Goal: Communication & Community: Participate in discussion

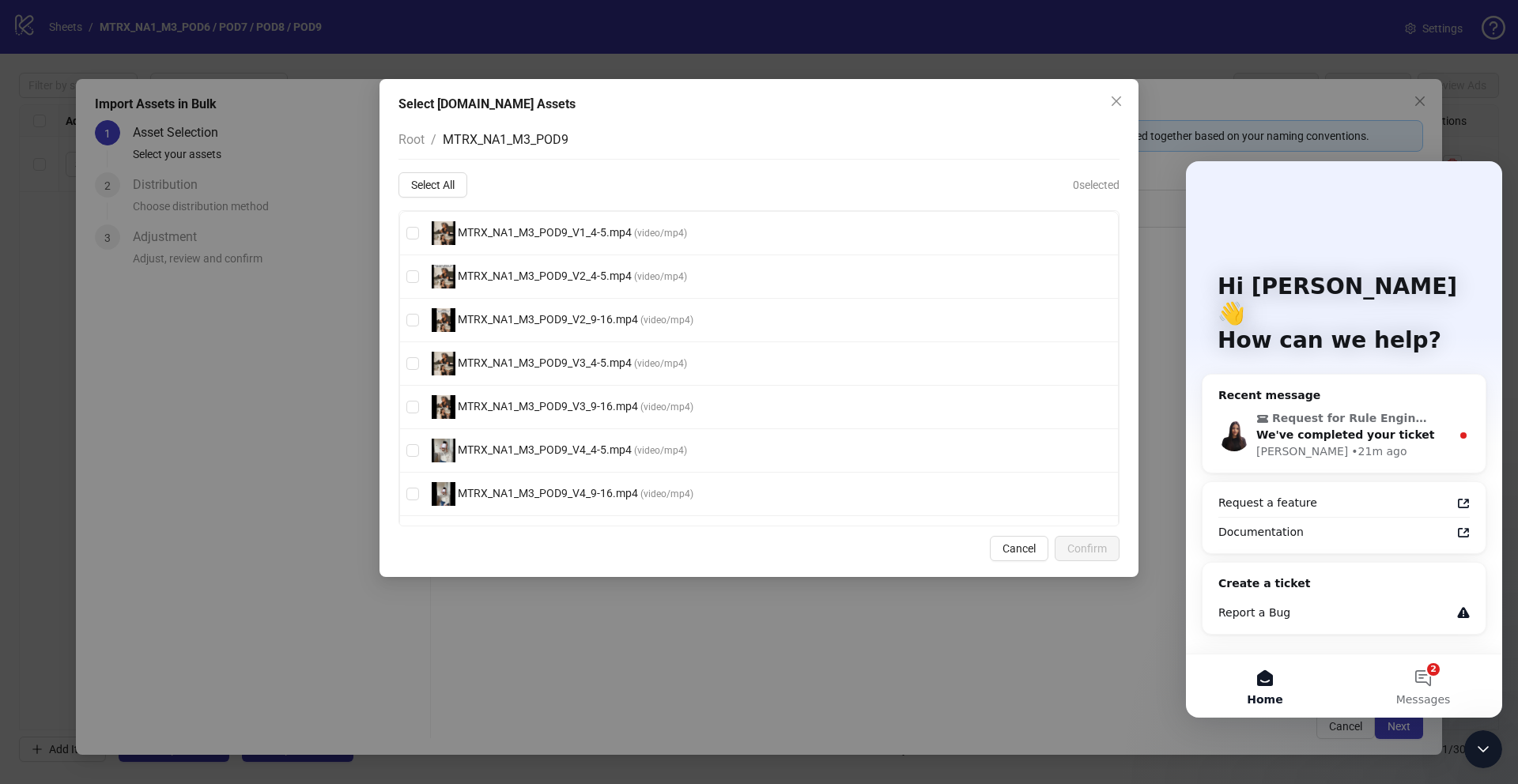
click at [420, 138] on span "Root" at bounding box center [411, 140] width 26 height 15
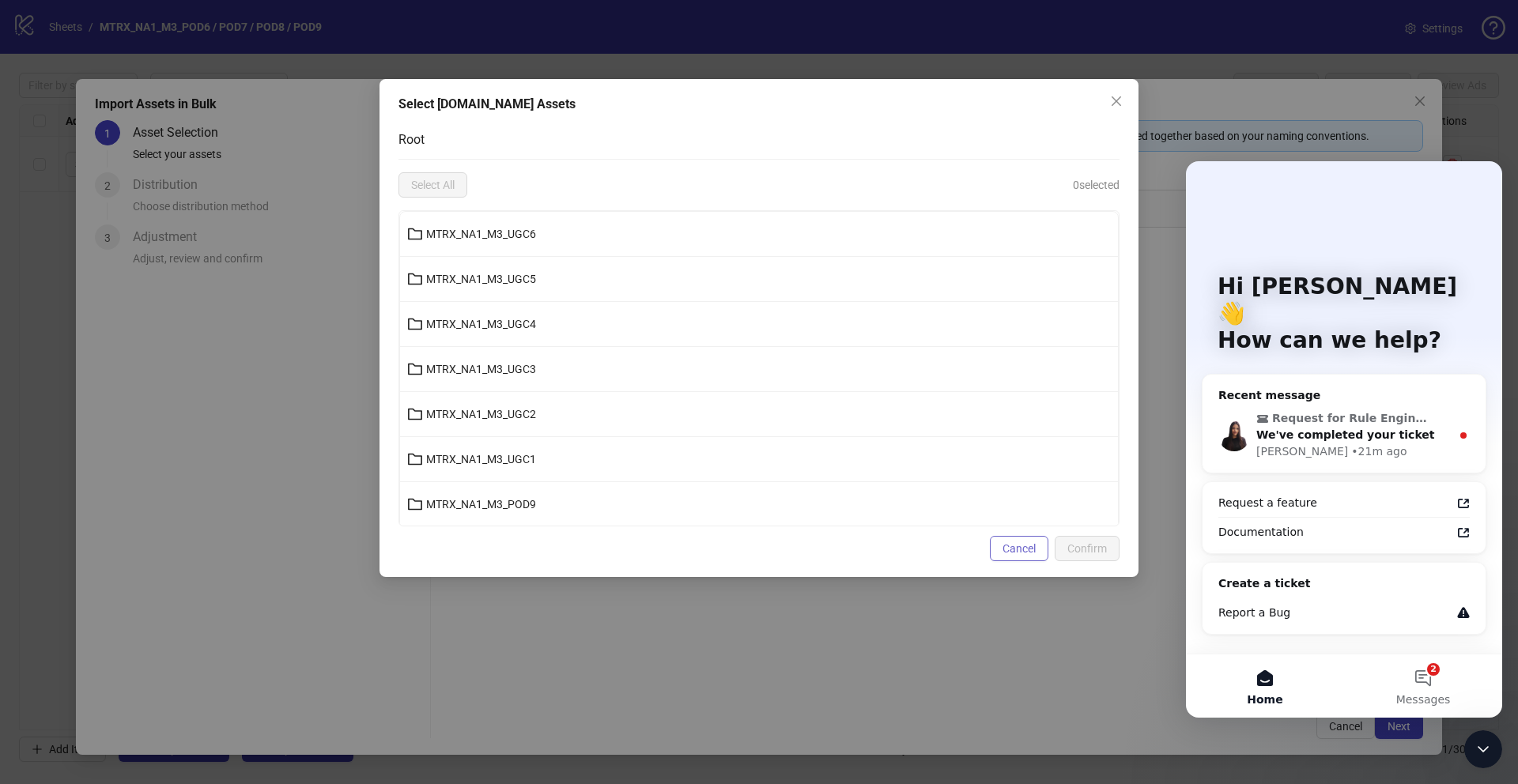
click at [1016, 545] on span "Cancel" at bounding box center [1019, 548] width 34 height 12
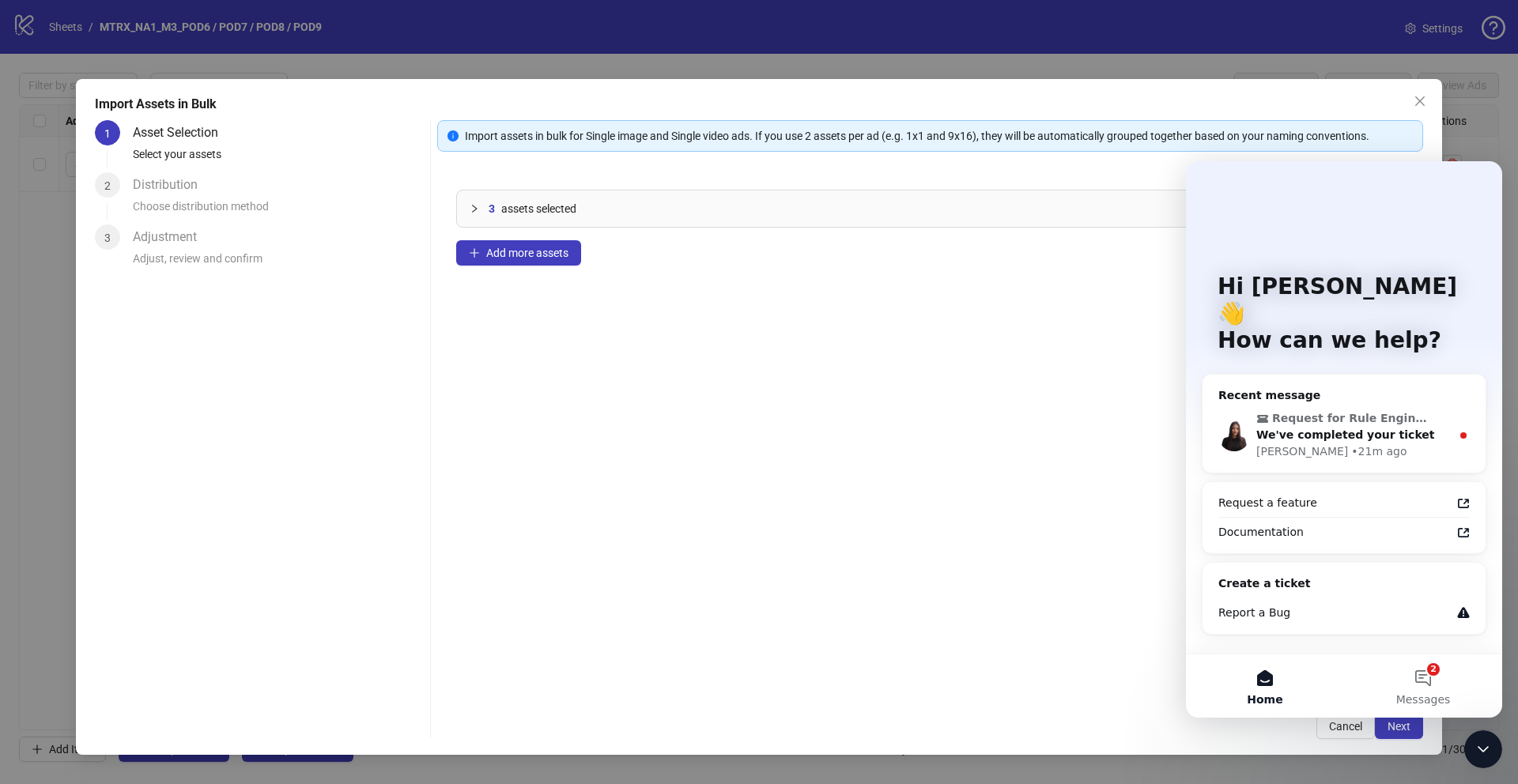
click at [531, 265] on button "Add more assets" at bounding box center [519, 253] width 125 height 25
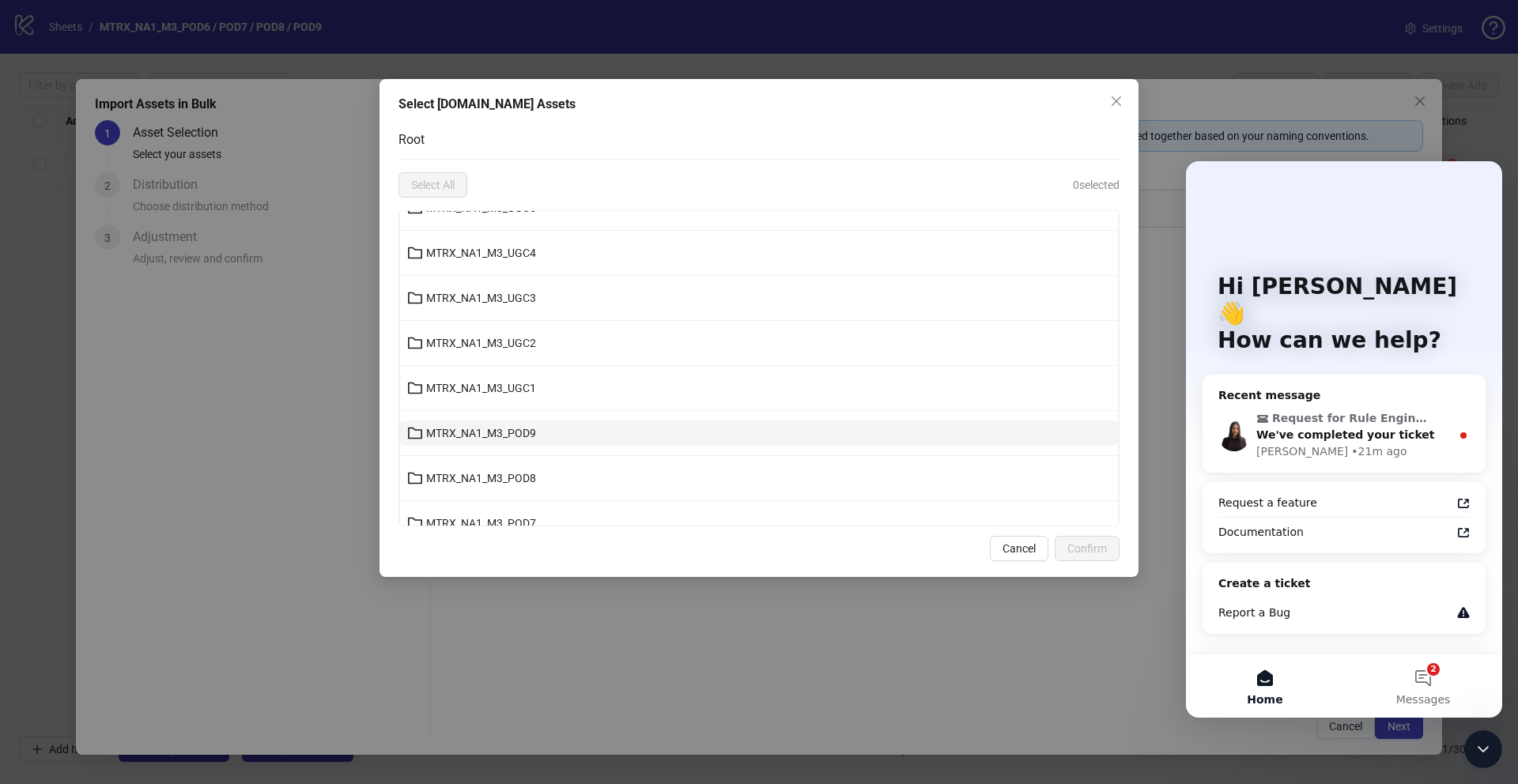
scroll to position [141, 0]
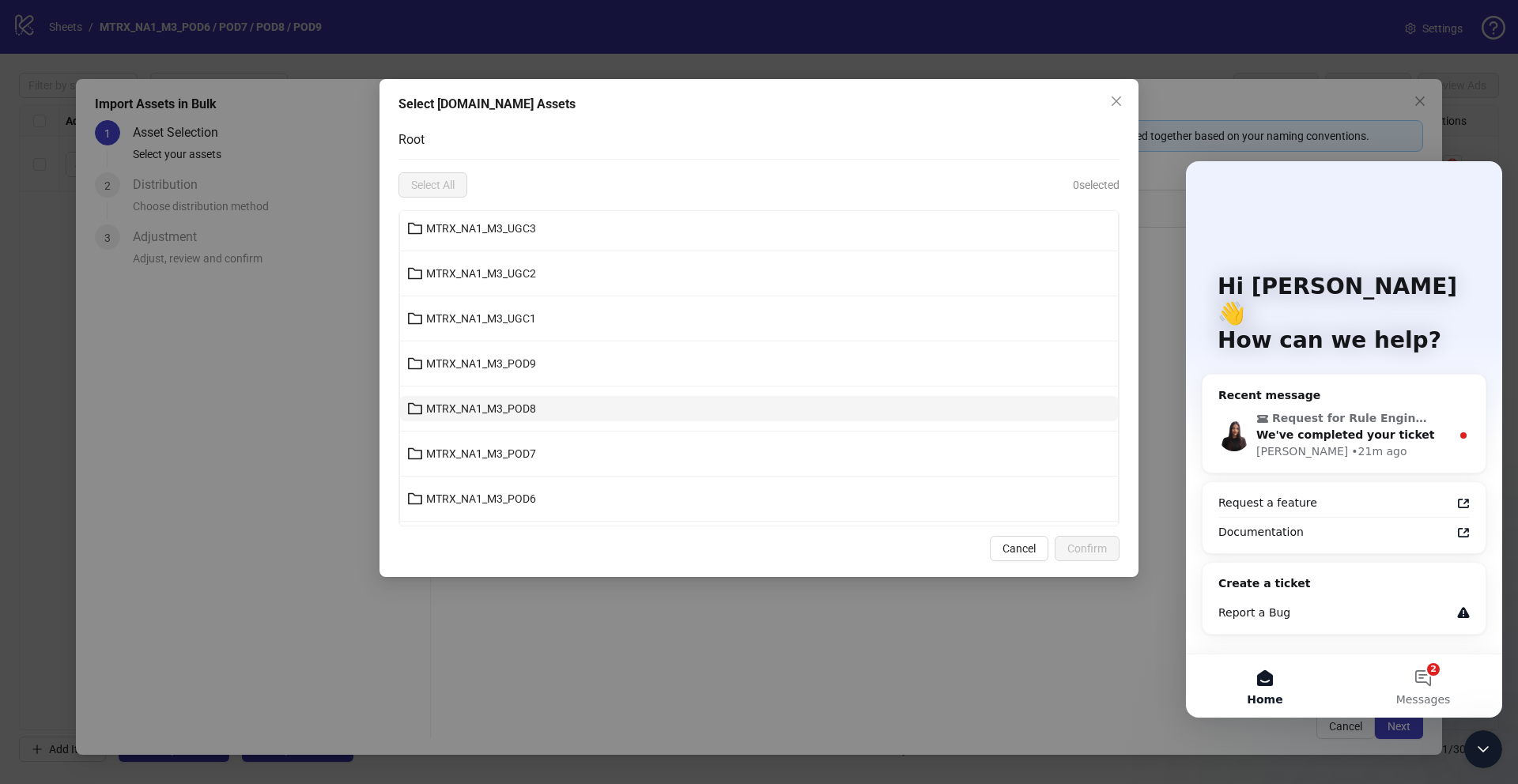
click at [575, 408] on button "MTRX_NA1_M3_POD8" at bounding box center [759, 408] width 718 height 25
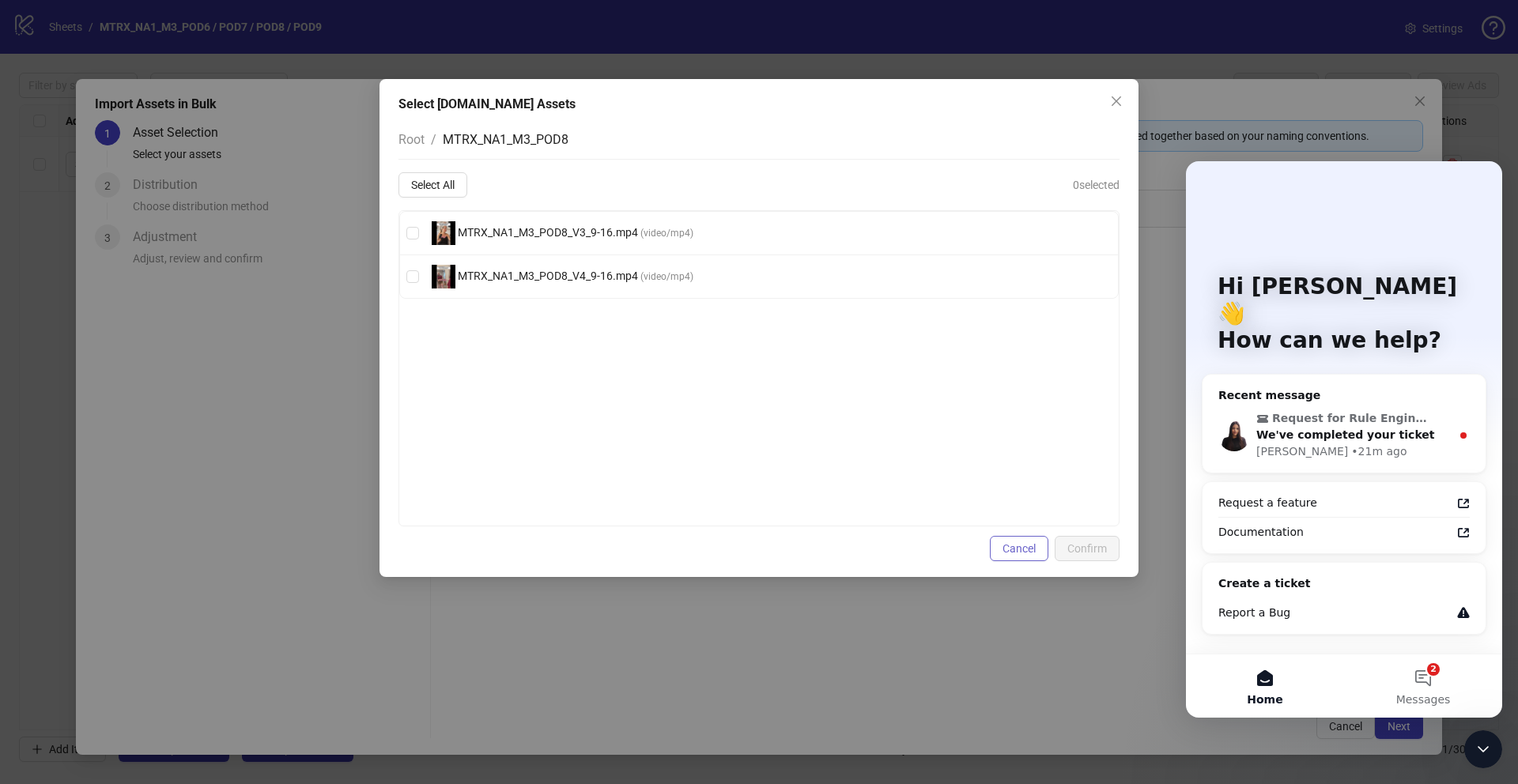
click at [1005, 547] on span "Cancel" at bounding box center [1019, 548] width 34 height 12
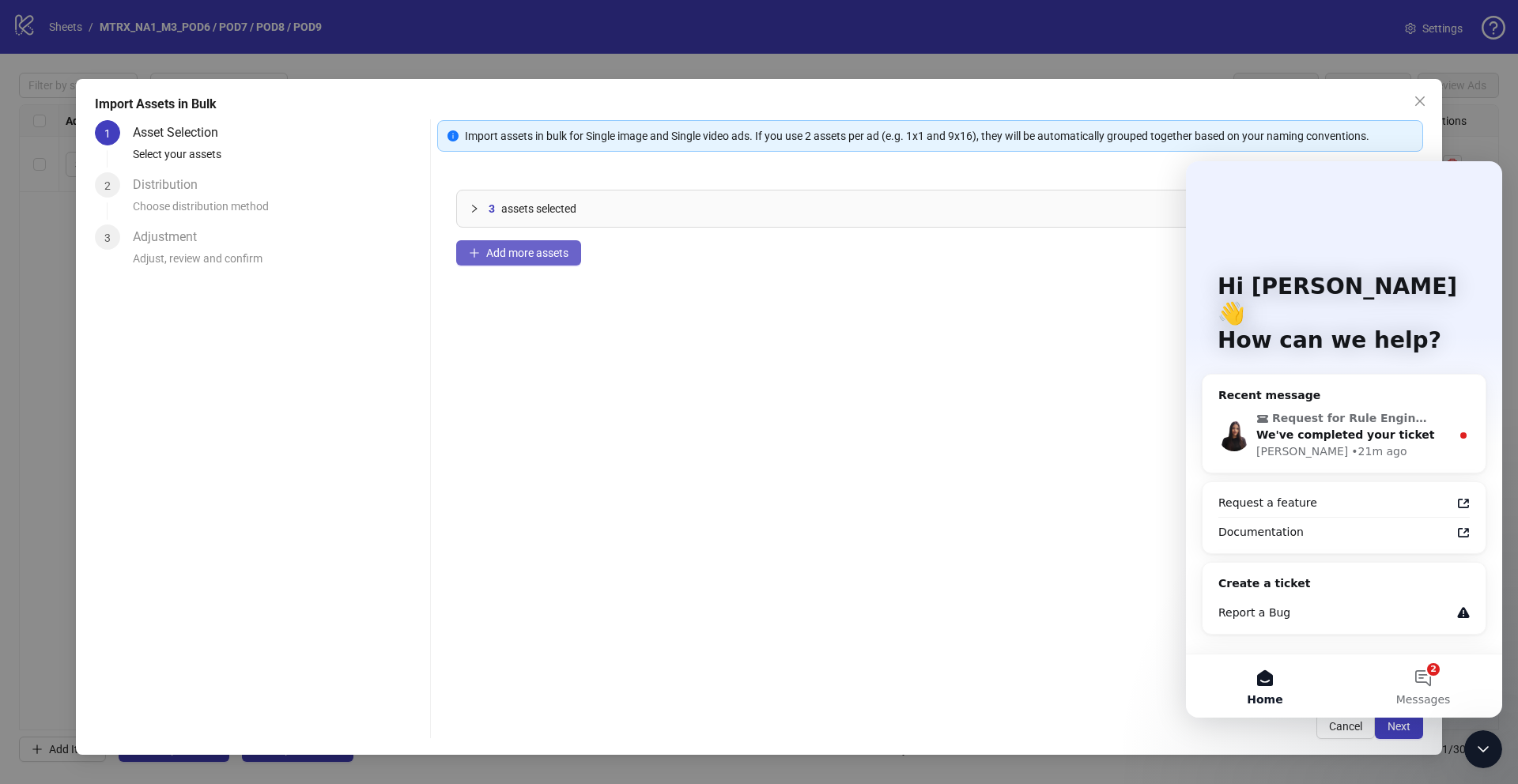
click at [471, 255] on icon "plus" at bounding box center [475, 253] width 12 height 12
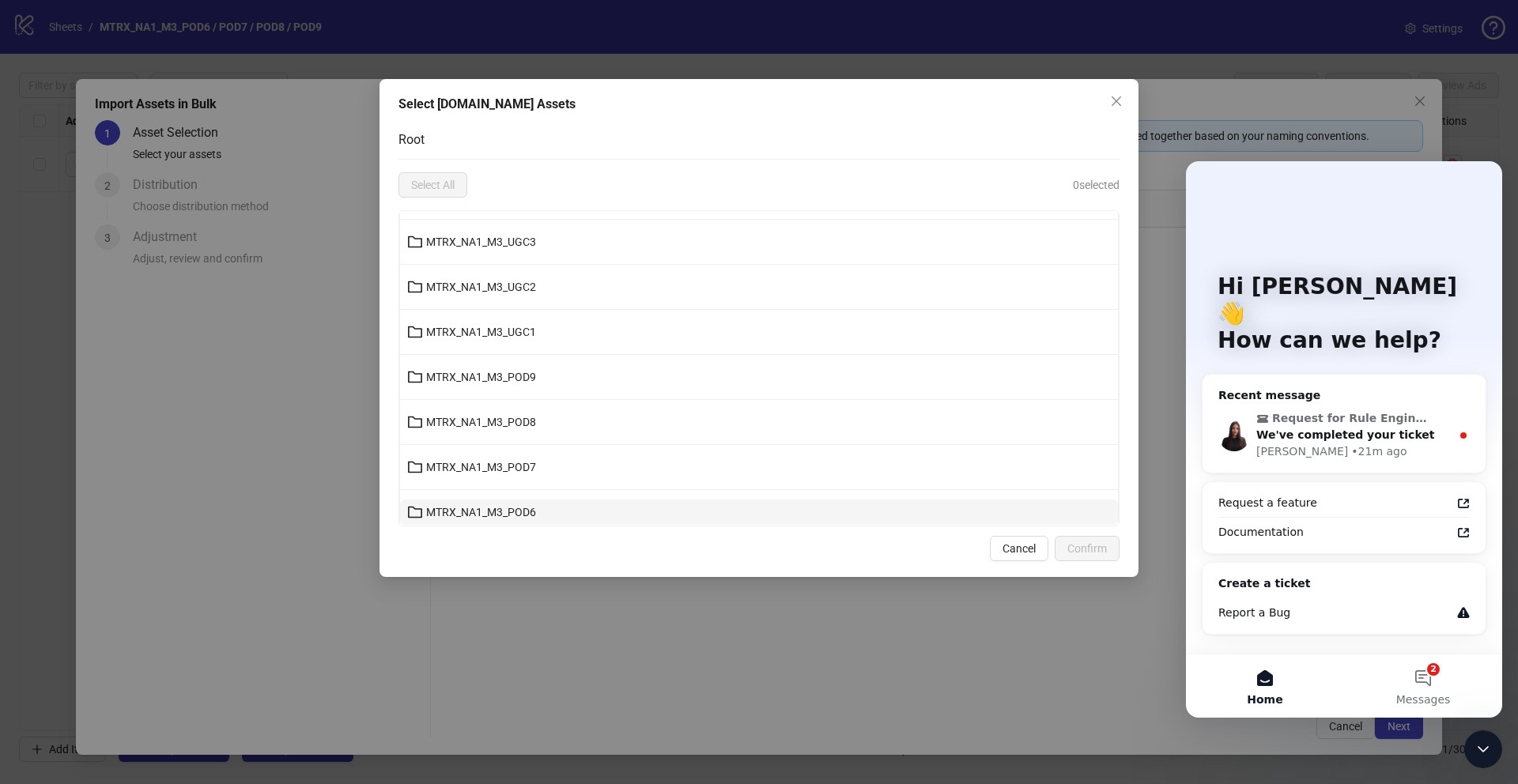
scroll to position [151, 0]
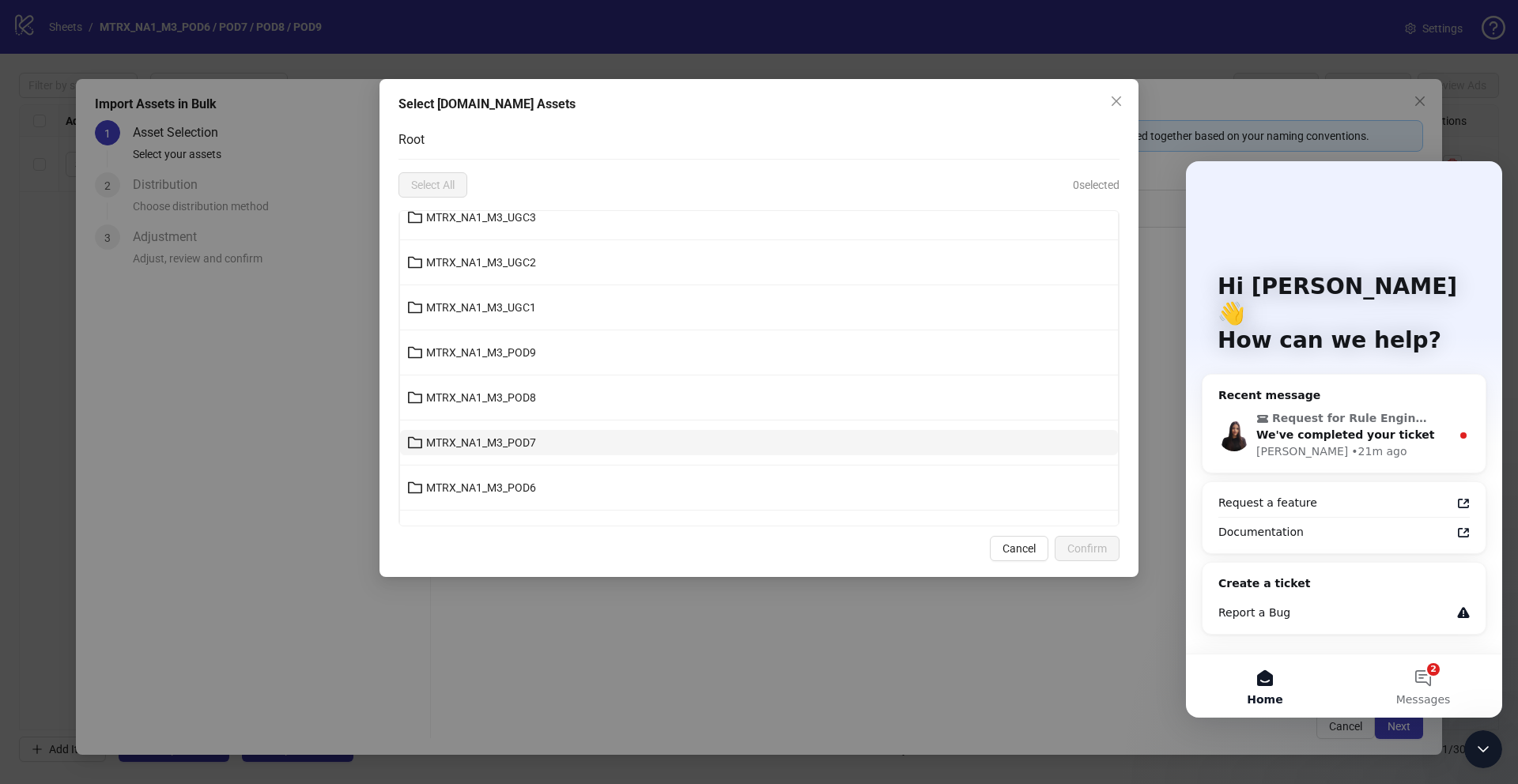
click at [539, 435] on button "MTRX_NA1_M3_POD7" at bounding box center [759, 443] width 718 height 25
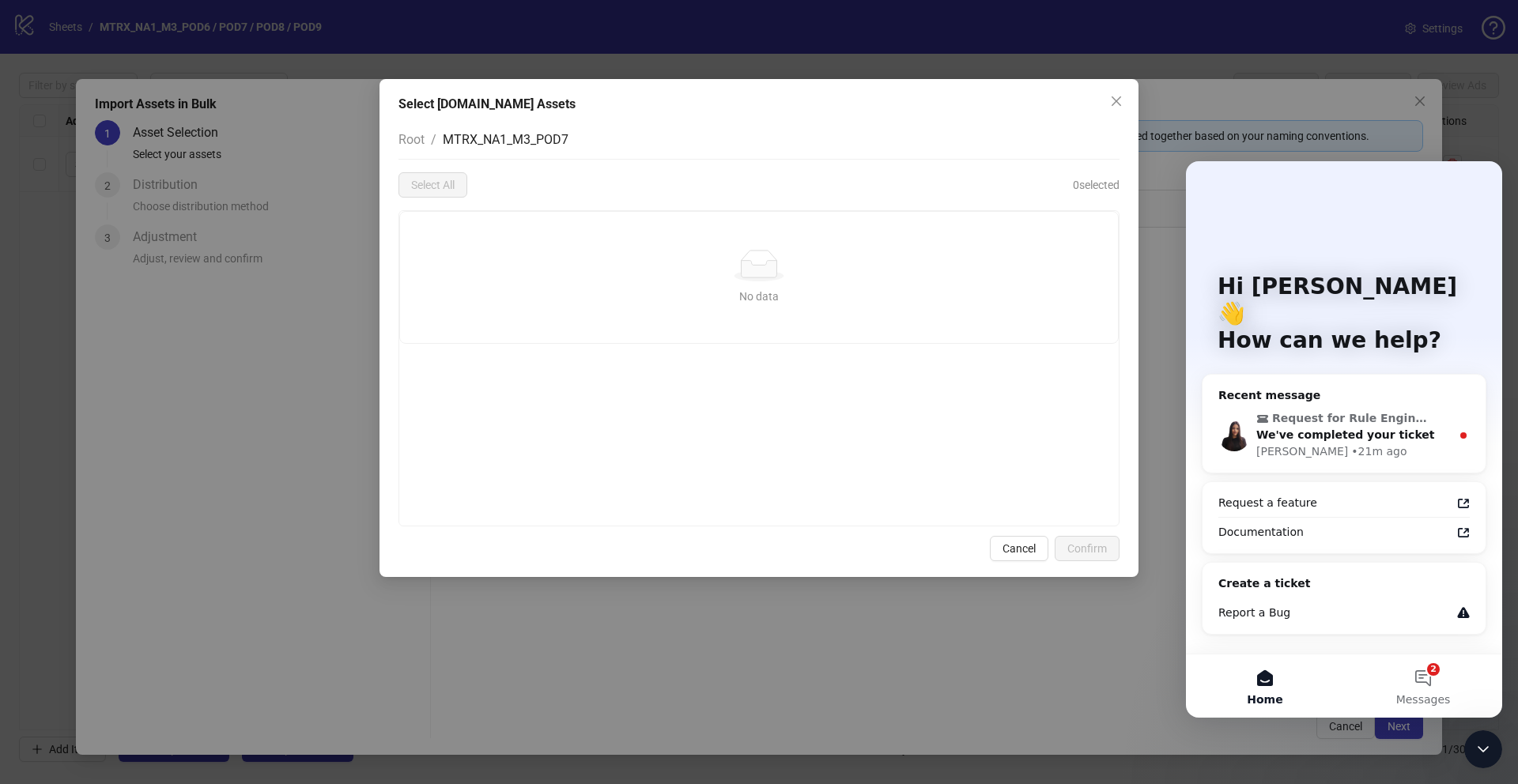
scroll to position [0, 0]
click at [1400, 410] on span "Request for Rule Engine Feature to Schedule Ads Launch Dates" at bounding box center [1352, 418] width 160 height 16
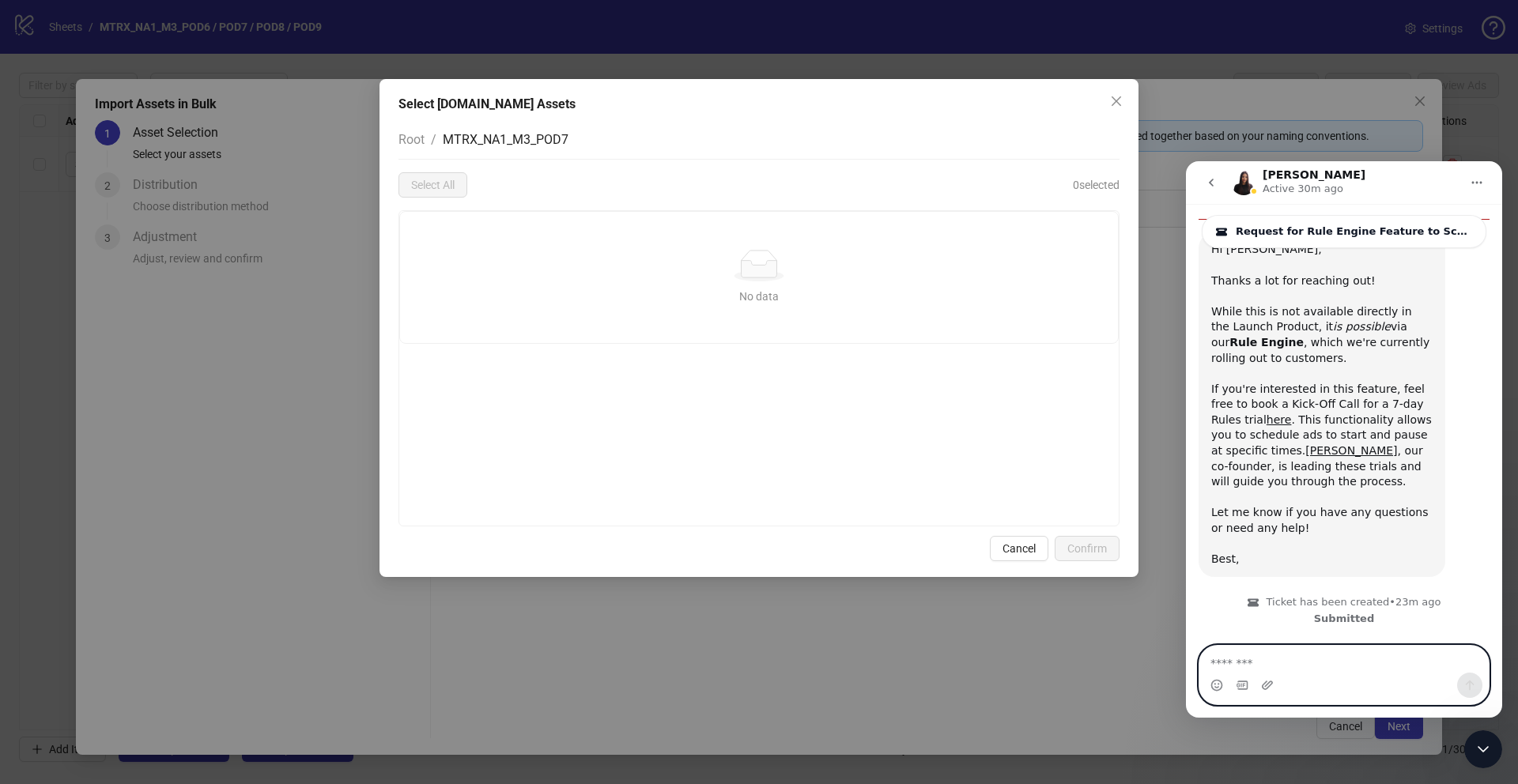
scroll to position [358, 0]
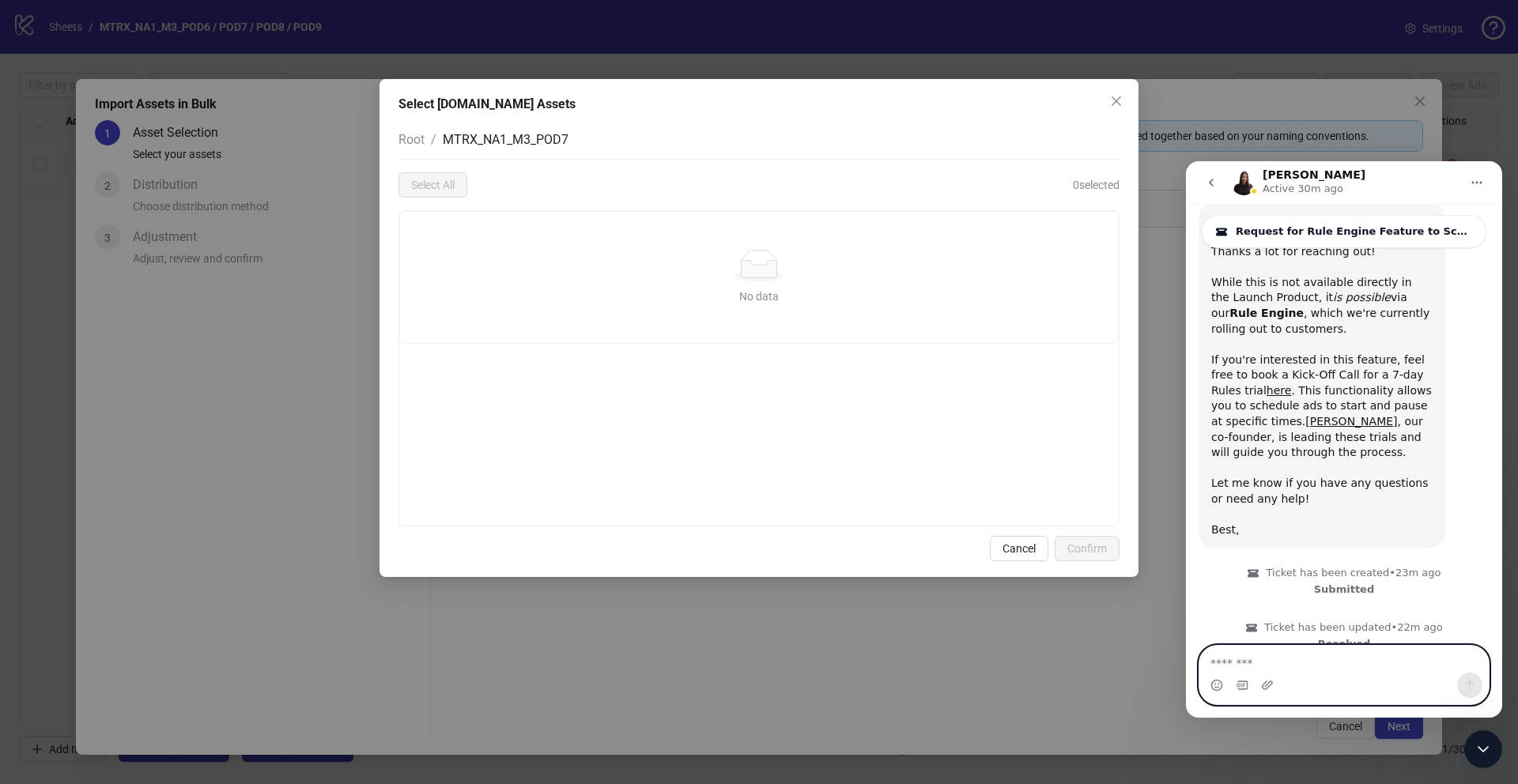
click at [1323, 659] on textarea "Message…" at bounding box center [1344, 659] width 290 height 27
type textarea "**********"
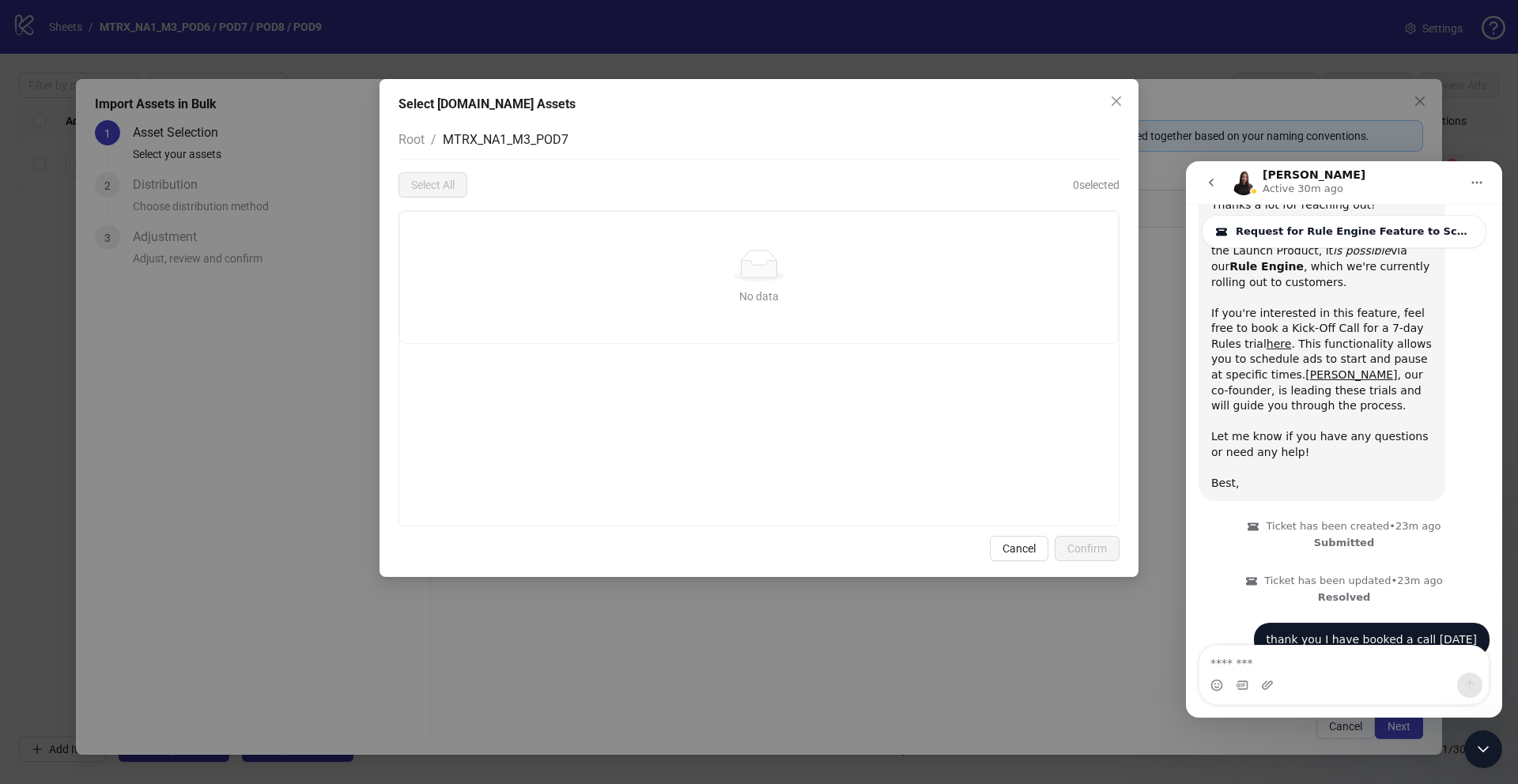
click at [1260, 682] on div "Intercom messenger" at bounding box center [1344, 685] width 290 height 25
click at [1274, 688] on div "Intercom messenger" at bounding box center [1344, 685] width 290 height 25
click at [1265, 687] on icon "Upload attachment" at bounding box center [1267, 684] width 12 height 12
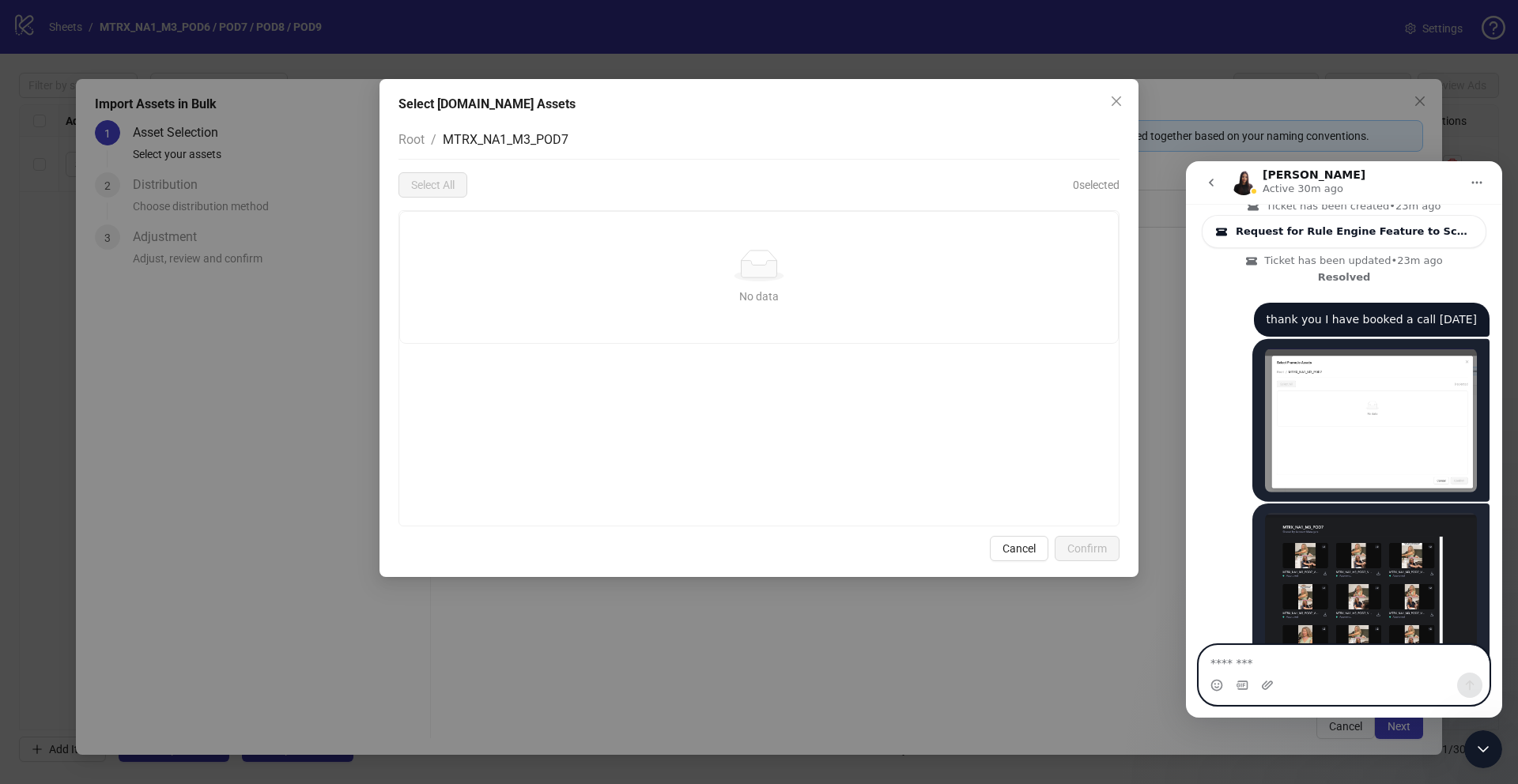
click at [1289, 661] on textarea "Message…" at bounding box center [1344, 659] width 290 height 27
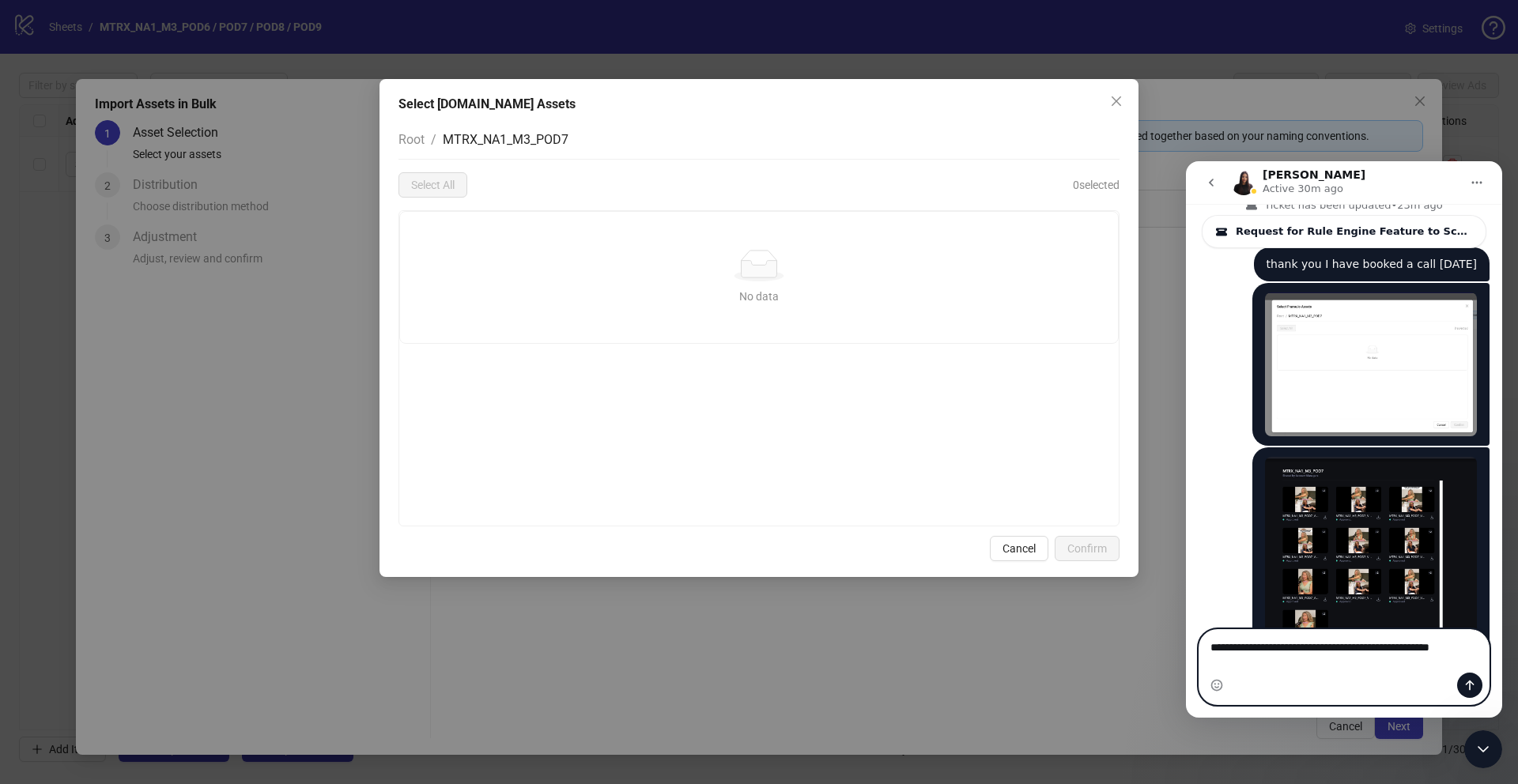
scroll to position [771, 0]
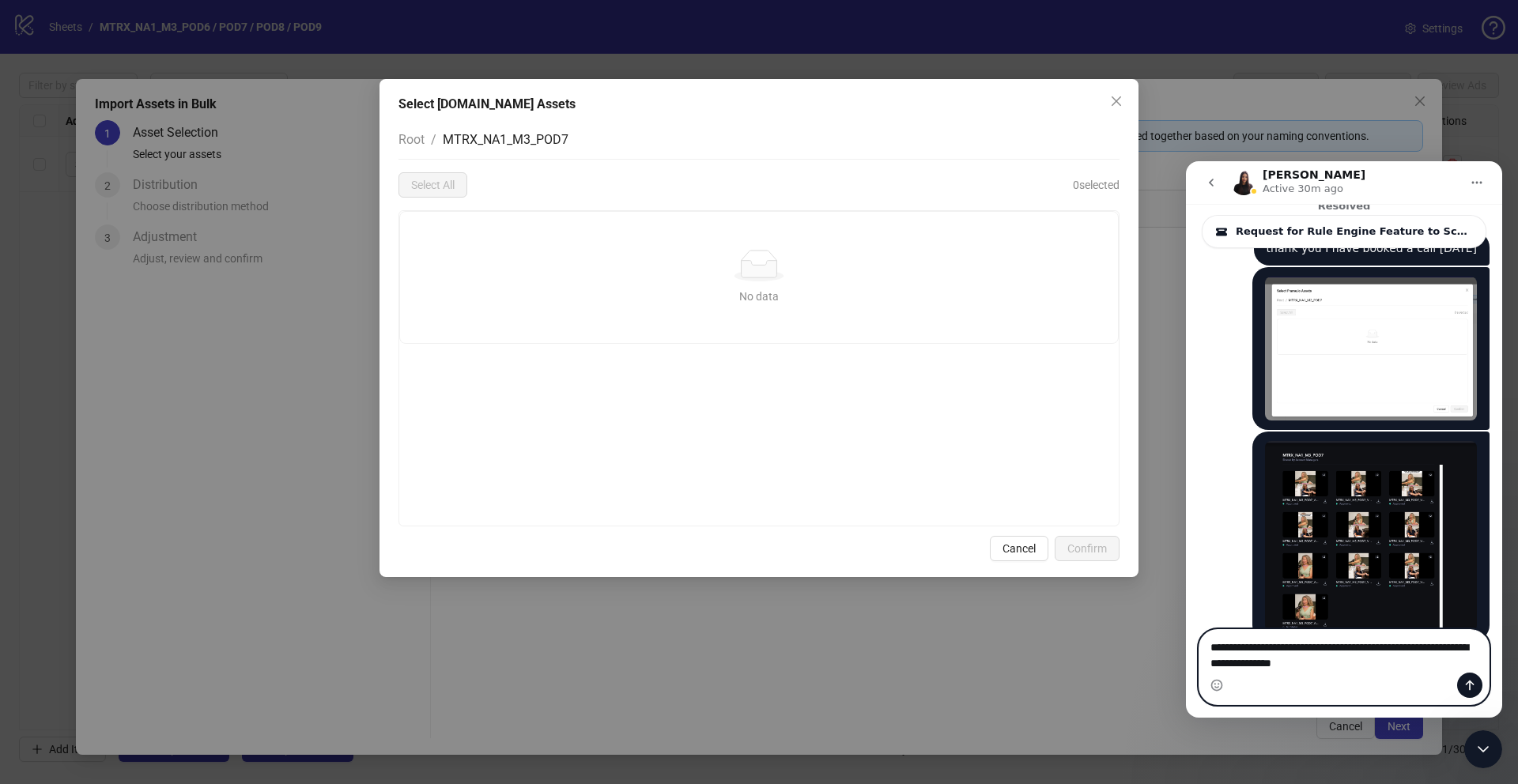
type textarea "**********"
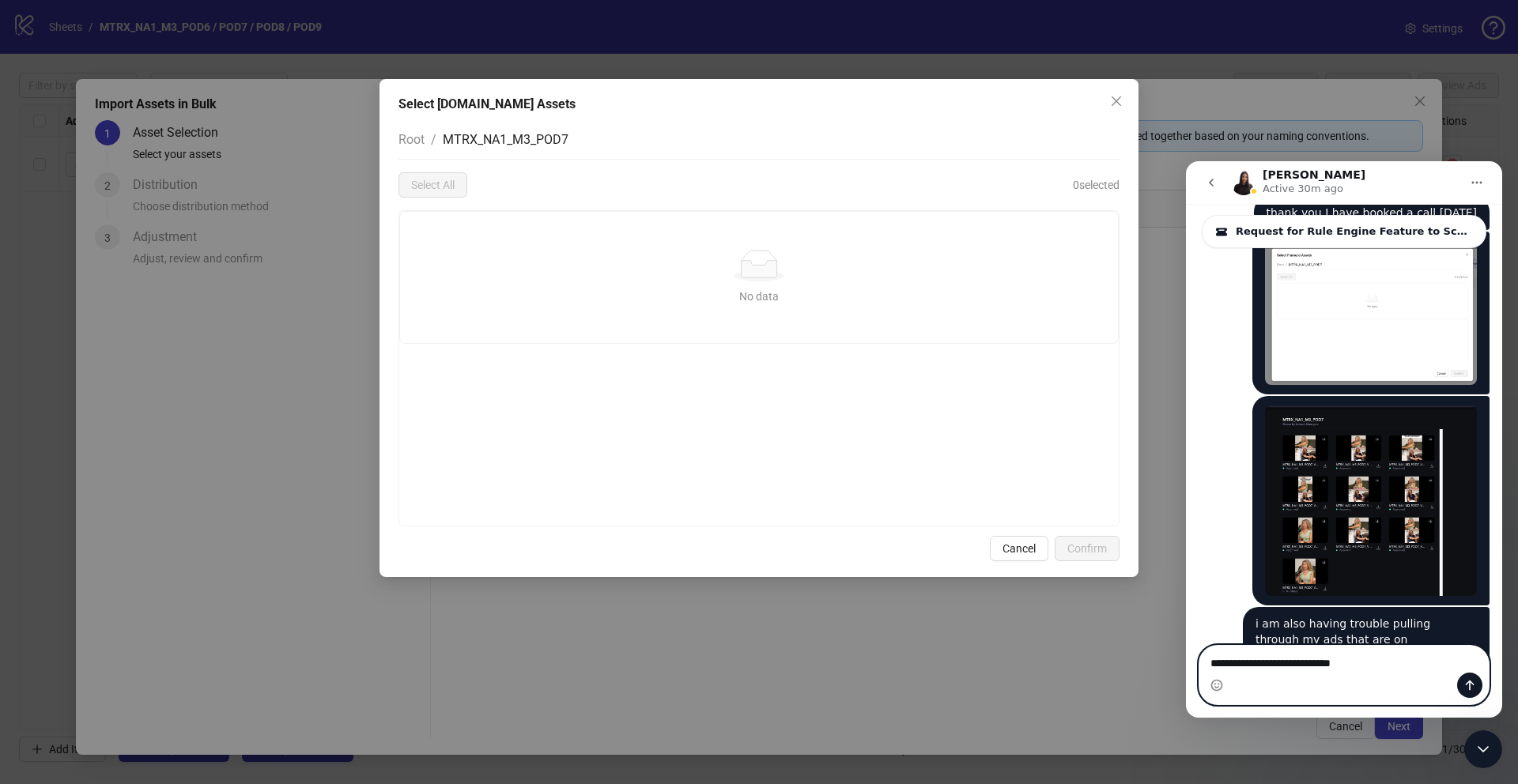
type textarea "**********"
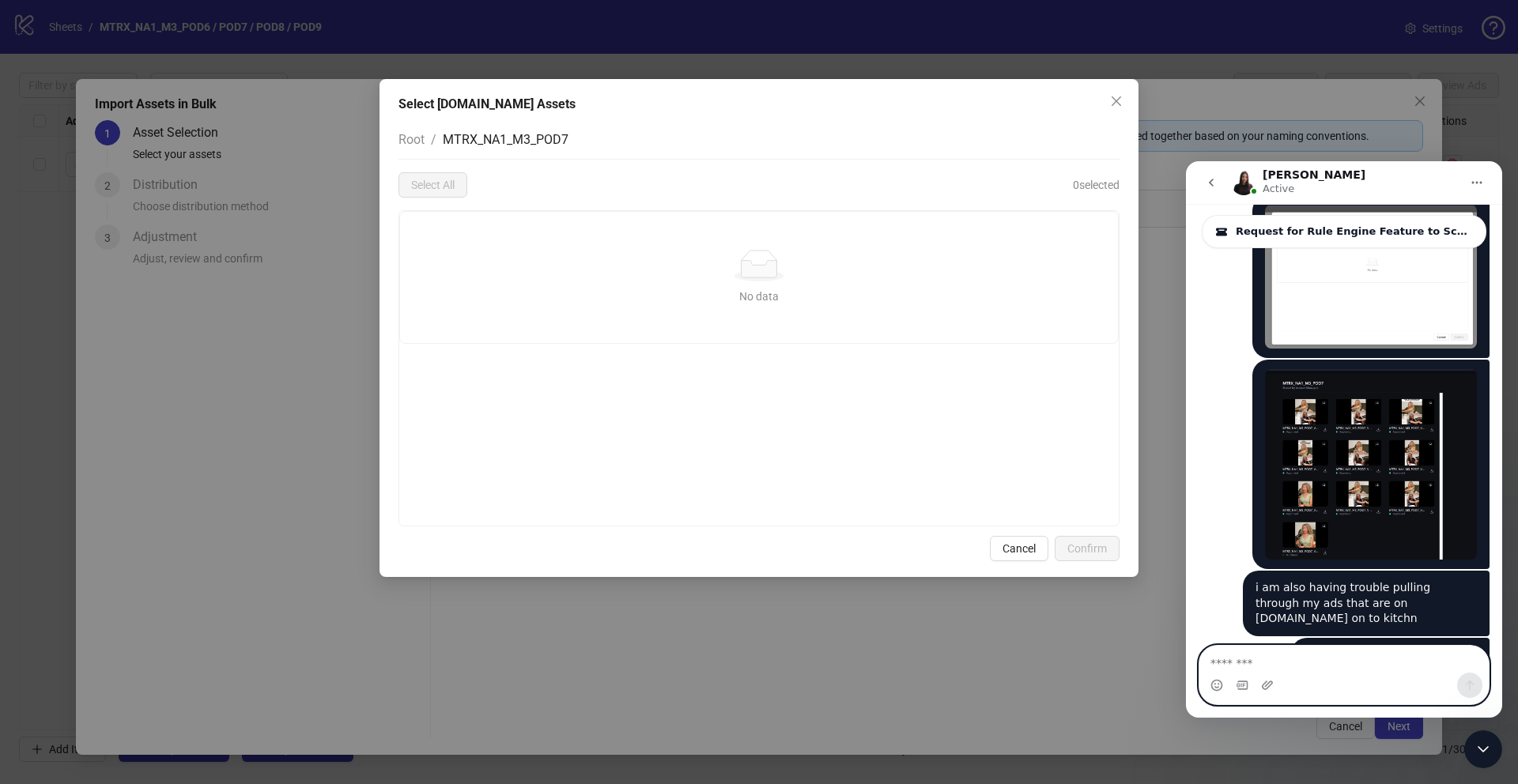
scroll to position [2, 0]
